Goal: Find specific page/section: Find specific page/section

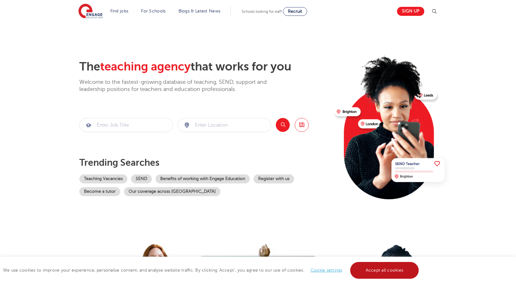
click at [369, 272] on link "Accept all cookies" at bounding box center [384, 270] width 69 height 17
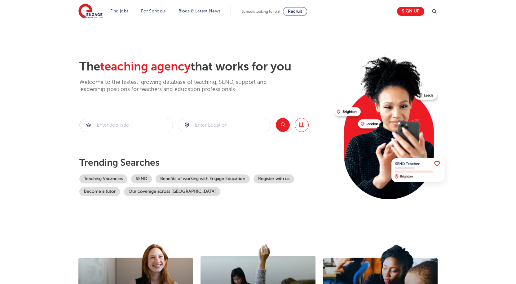
scroll to position [31, 0]
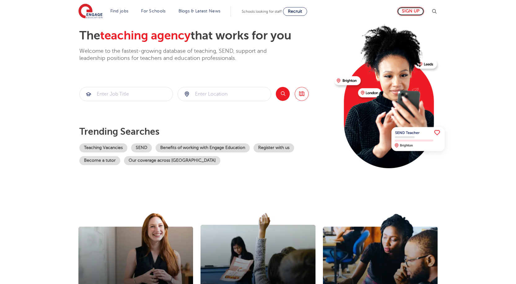
click at [414, 11] on link "Sign up" at bounding box center [410, 11] width 27 height 9
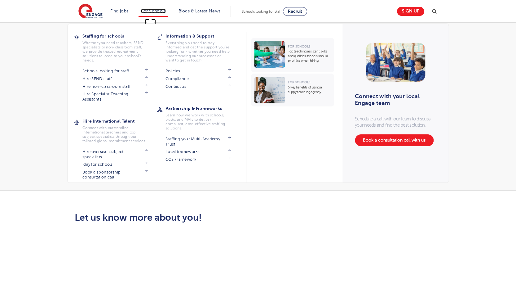
click at [154, 12] on link "For Schools" at bounding box center [153, 11] width 24 height 5
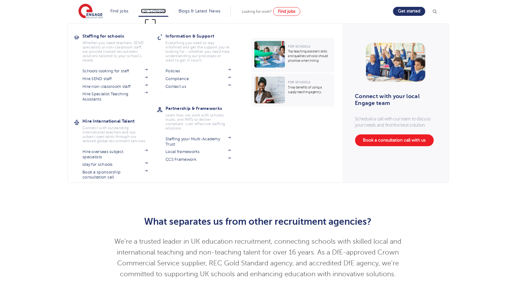
click at [157, 9] on link "For Schools" at bounding box center [153, 11] width 24 height 5
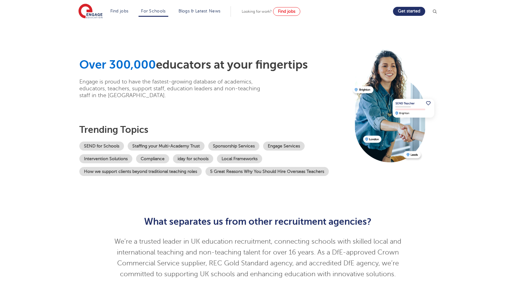
click at [365, 212] on div "What separates us from other recruitment agencies? We’re a trusted leader in UK…" at bounding box center [257, 246] width 313 height 79
click at [89, 10] on img at bounding box center [90, 11] width 24 height 15
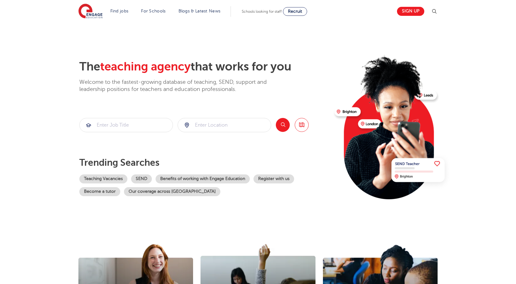
click at [436, 11] on img at bounding box center [434, 11] width 7 height 7
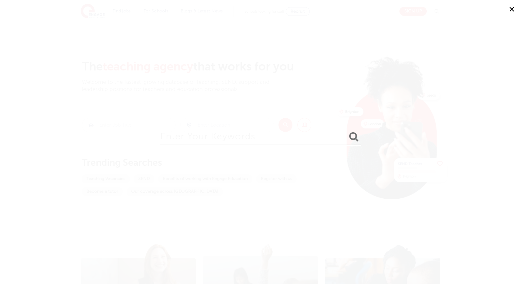
click at [514, 11] on button "✕" at bounding box center [511, 9] width 19 height 19
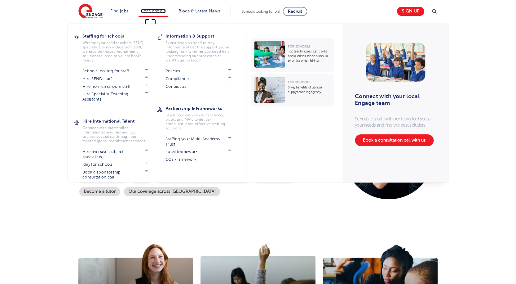
click at [151, 11] on link "For Schools" at bounding box center [153, 11] width 24 height 5
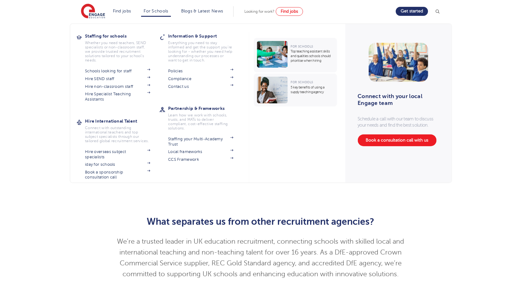
scroll to position [31, 0]
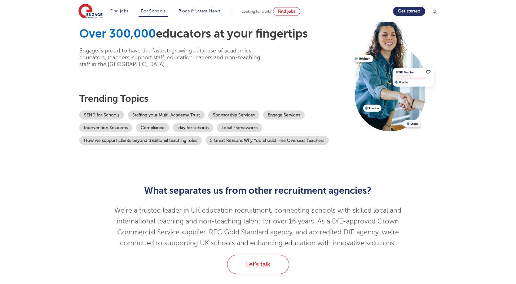
drag, startPoint x: 440, startPoint y: 211, endPoint x: 435, endPoint y: 204, distance: 8.4
click at [440, 211] on div "What separates us from other recruitment agencies? We’re a trusted leader in UK…" at bounding box center [258, 215] width 376 height 79
click at [437, 10] on img at bounding box center [434, 11] width 6 height 6
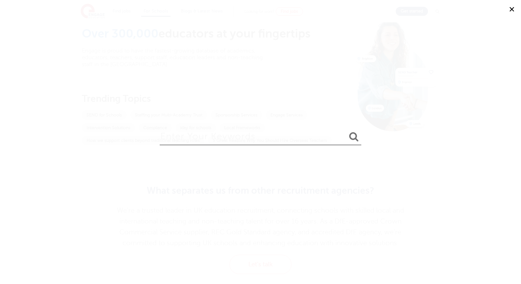
drag, startPoint x: 184, startPoint y: 142, endPoint x: 208, endPoint y: 129, distance: 26.6
click at [185, 142] on input "search" at bounding box center [260, 135] width 201 height 20
type input "l"
type input "time sheets"
click at [346, 131] on button "submit" at bounding box center [353, 136] width 15 height 11
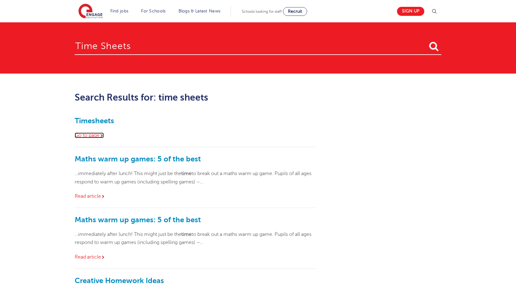
click at [92, 134] on link "Go to page" at bounding box center [89, 135] width 29 height 6
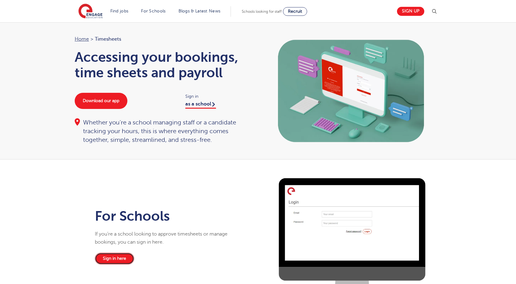
click at [119, 261] on link "Sign in here" at bounding box center [114, 258] width 39 height 12
